Goal: Task Accomplishment & Management: Manage account settings

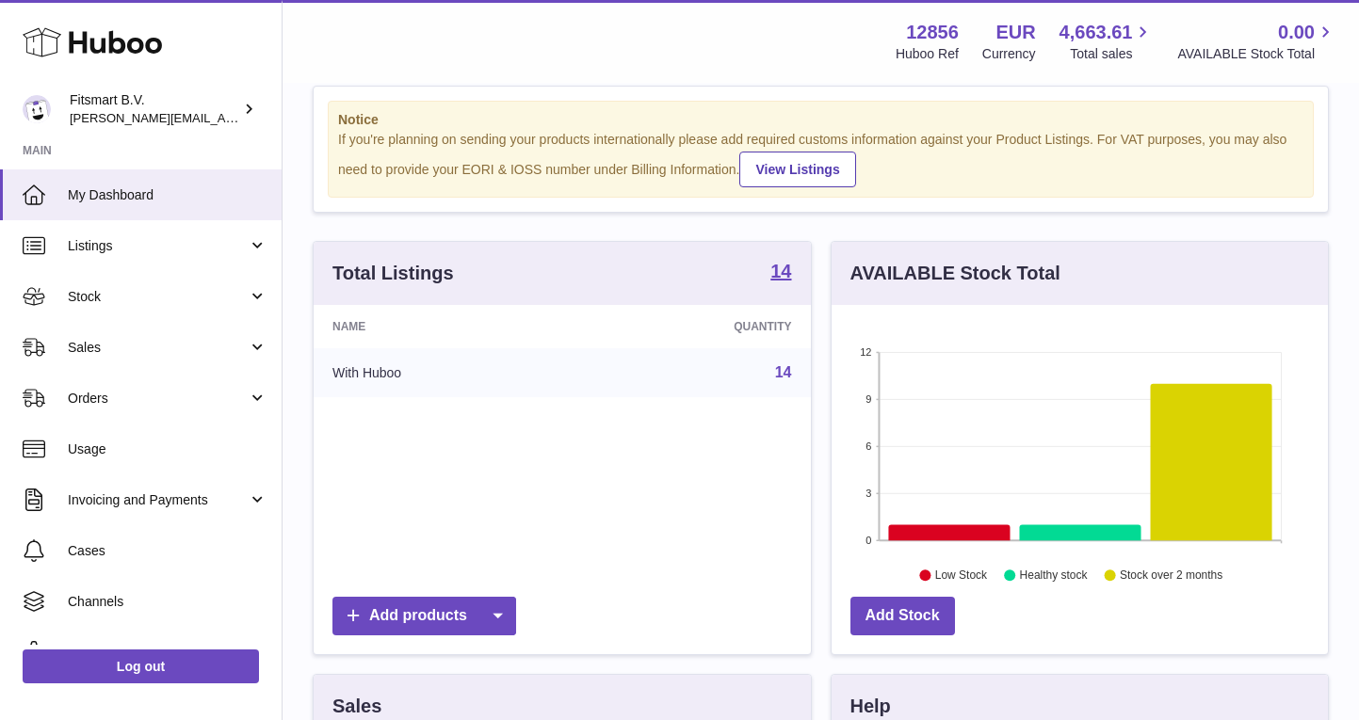
scroll to position [37, 0]
click at [137, 346] on span "Sales" at bounding box center [158, 348] width 180 height 18
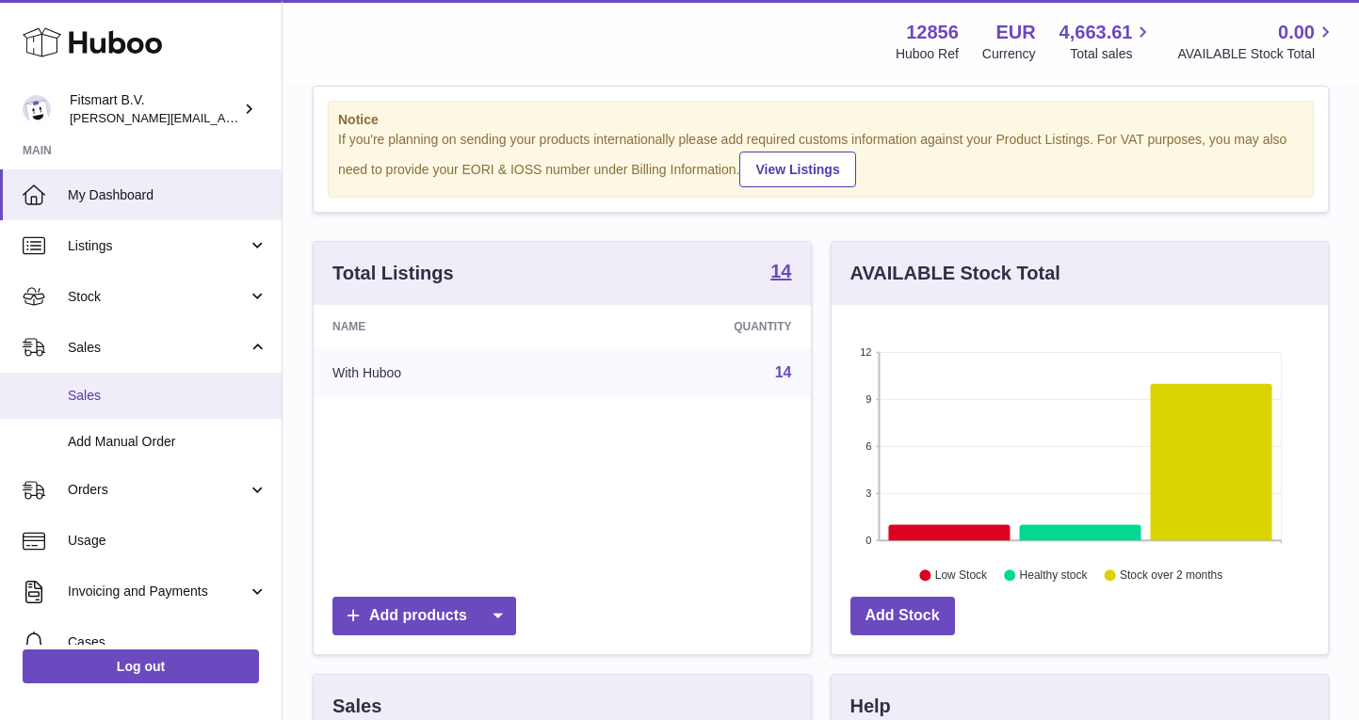
click at [107, 394] on span "Sales" at bounding box center [168, 396] width 200 height 18
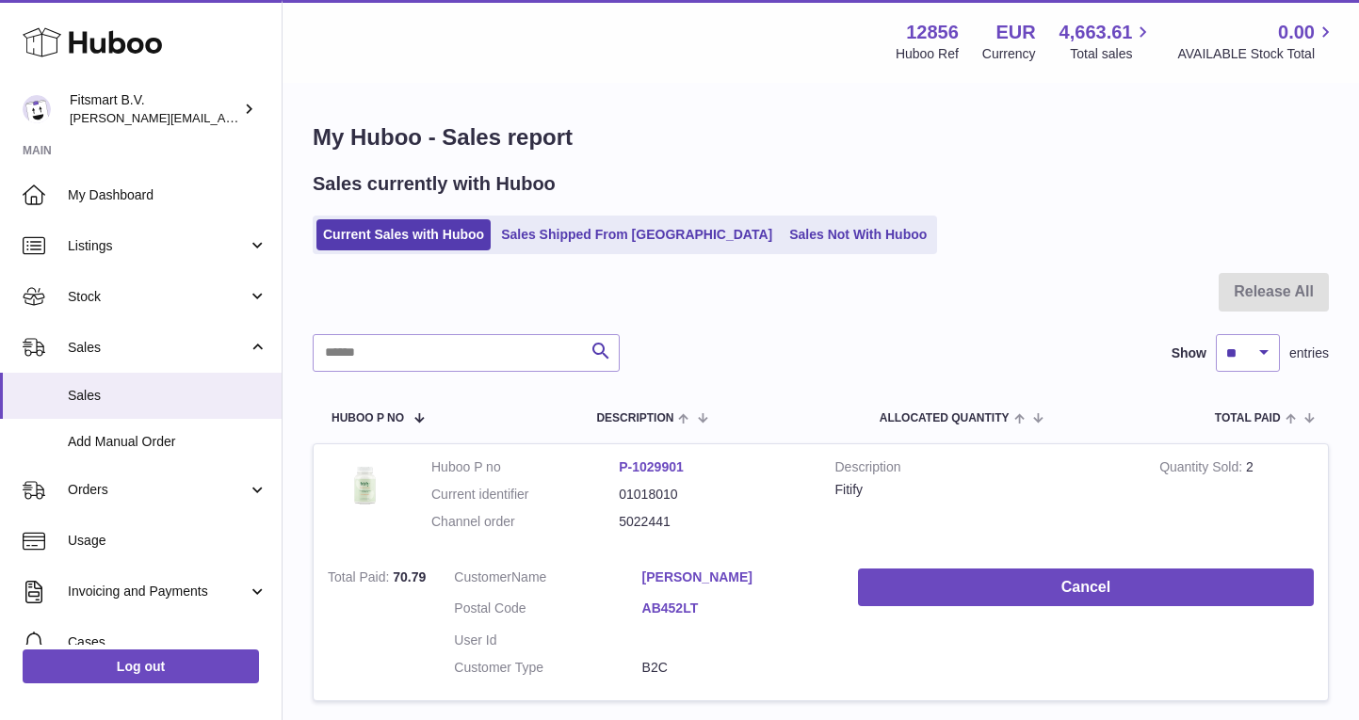
click at [478, 321] on div at bounding box center [821, 303] width 1016 height 61
select select "***"
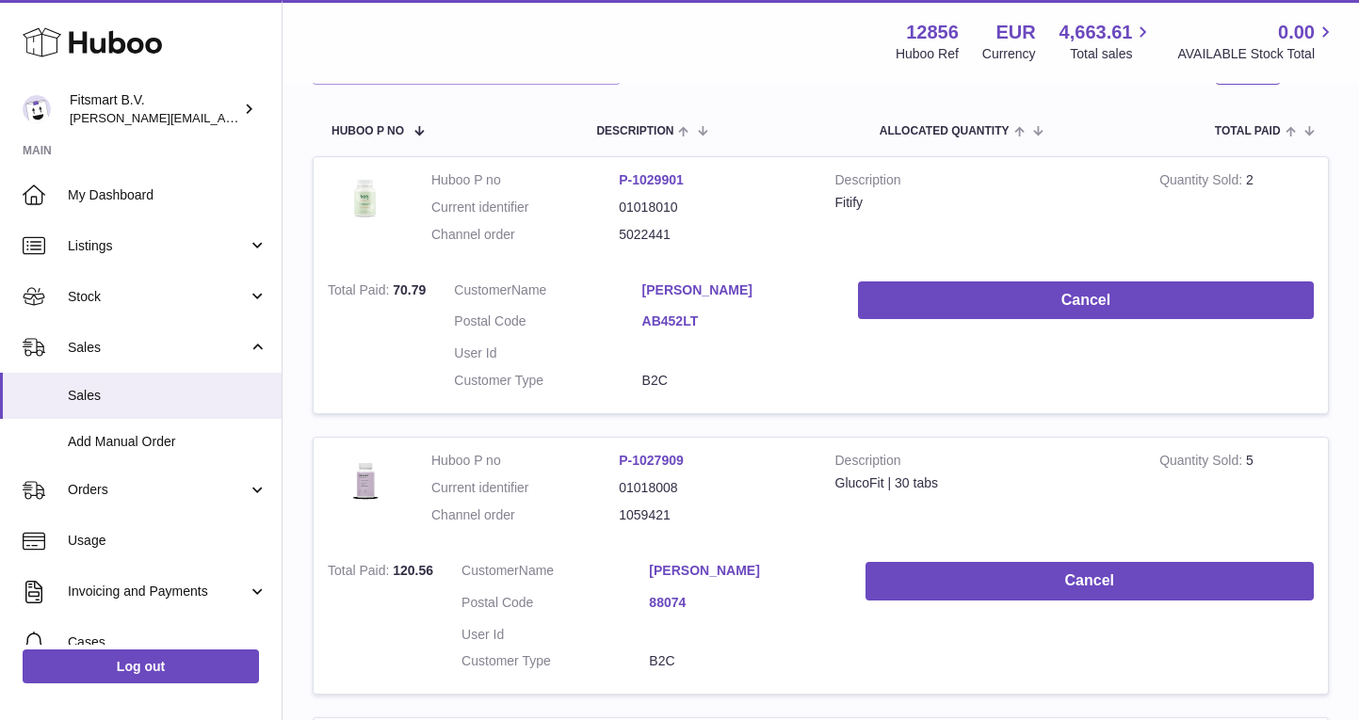
scroll to position [299, 0]
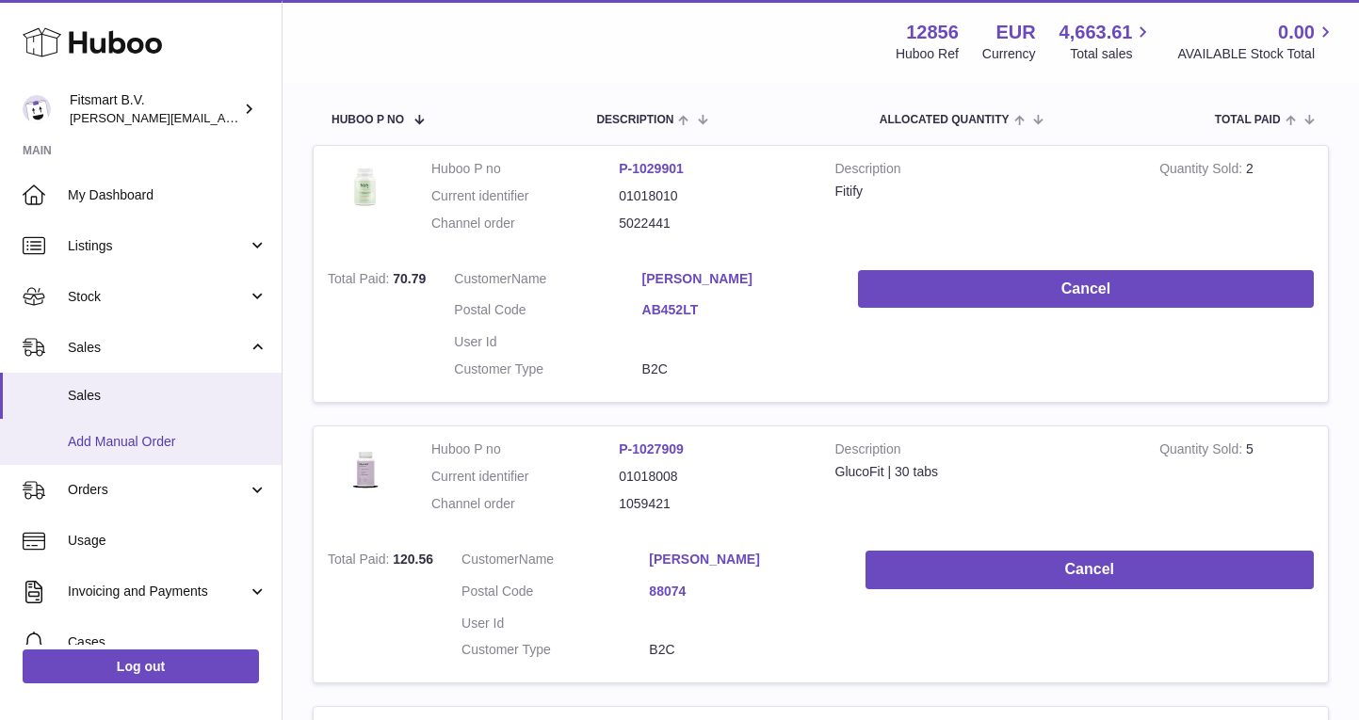
click at [94, 422] on link "Add Manual Order" at bounding box center [141, 442] width 282 height 46
click at [92, 400] on span "Sales" at bounding box center [168, 396] width 200 height 18
